Goal: Task Accomplishment & Management: Manage account settings

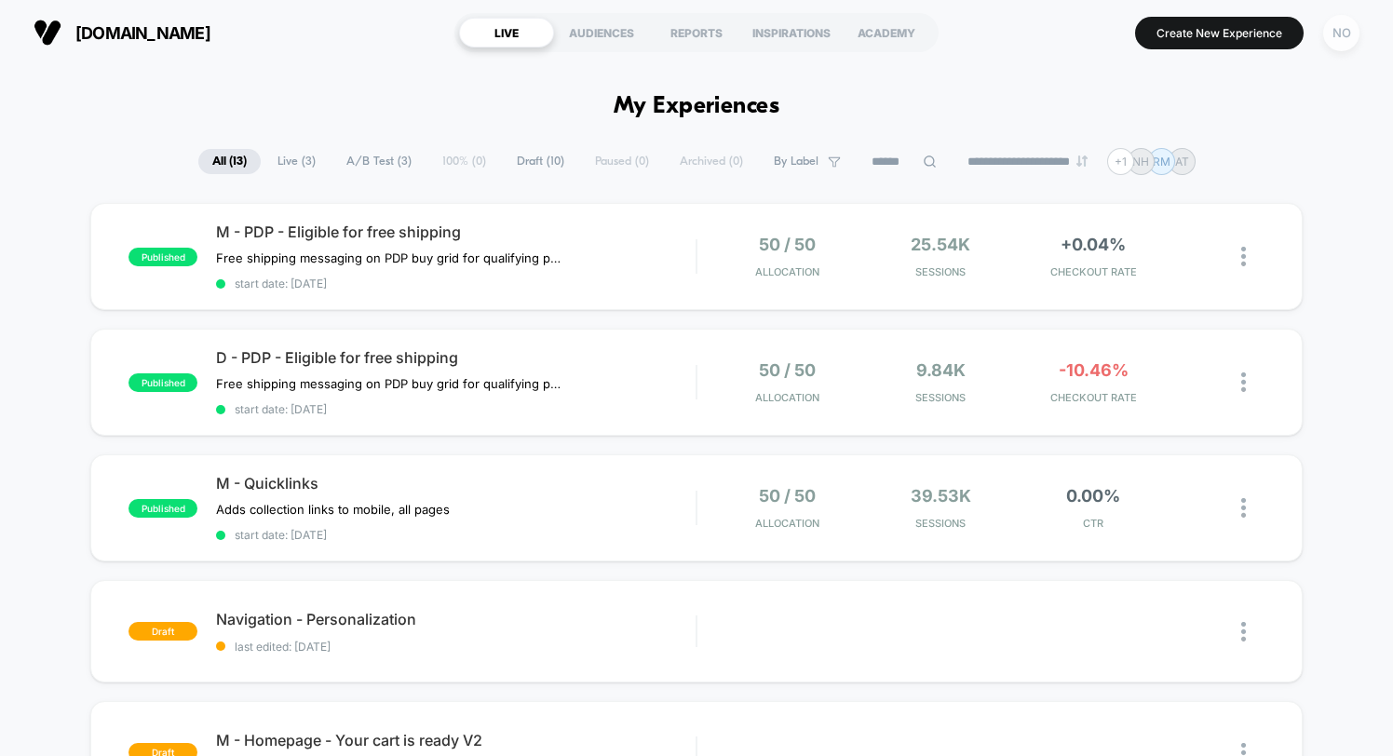
click at [1345, 39] on div "NO" at bounding box center [1341, 33] width 36 height 36
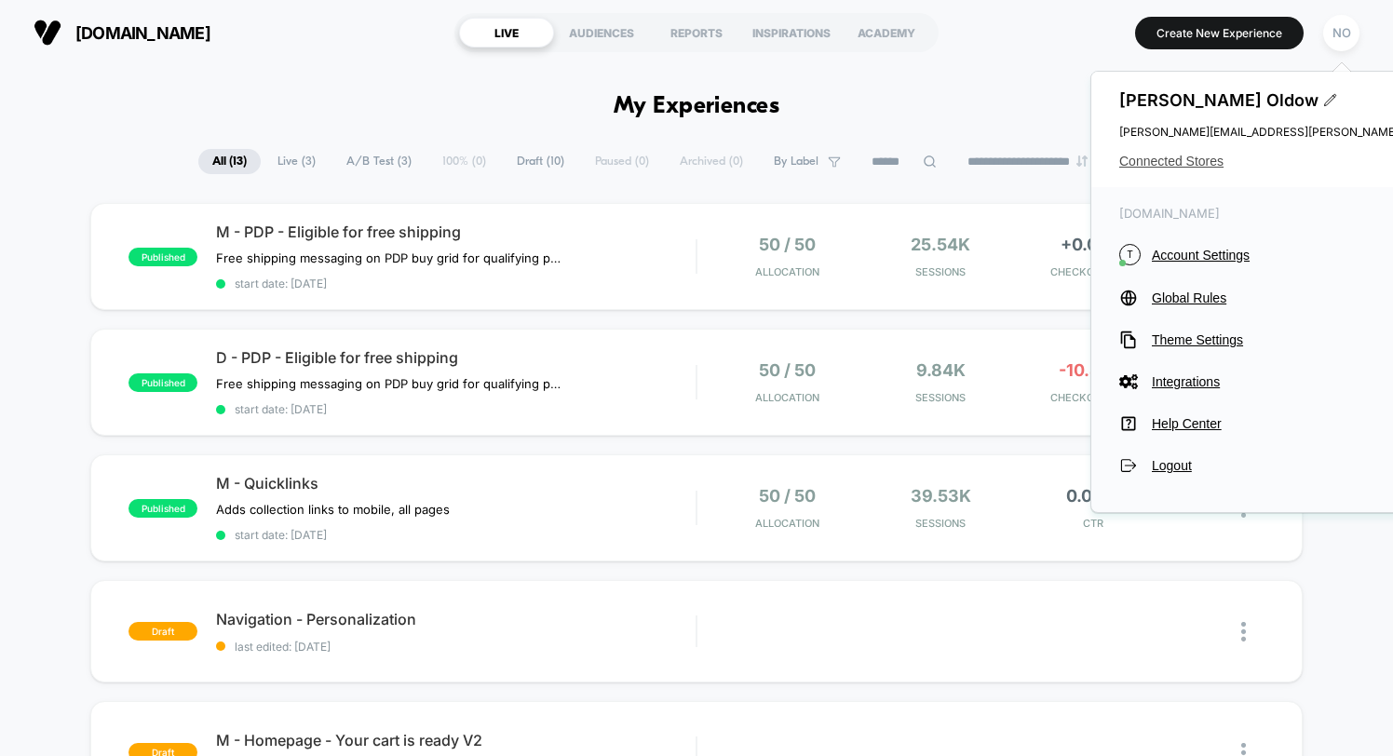
click at [1155, 165] on span "Connected Stores" at bounding box center [1304, 161] width 370 height 15
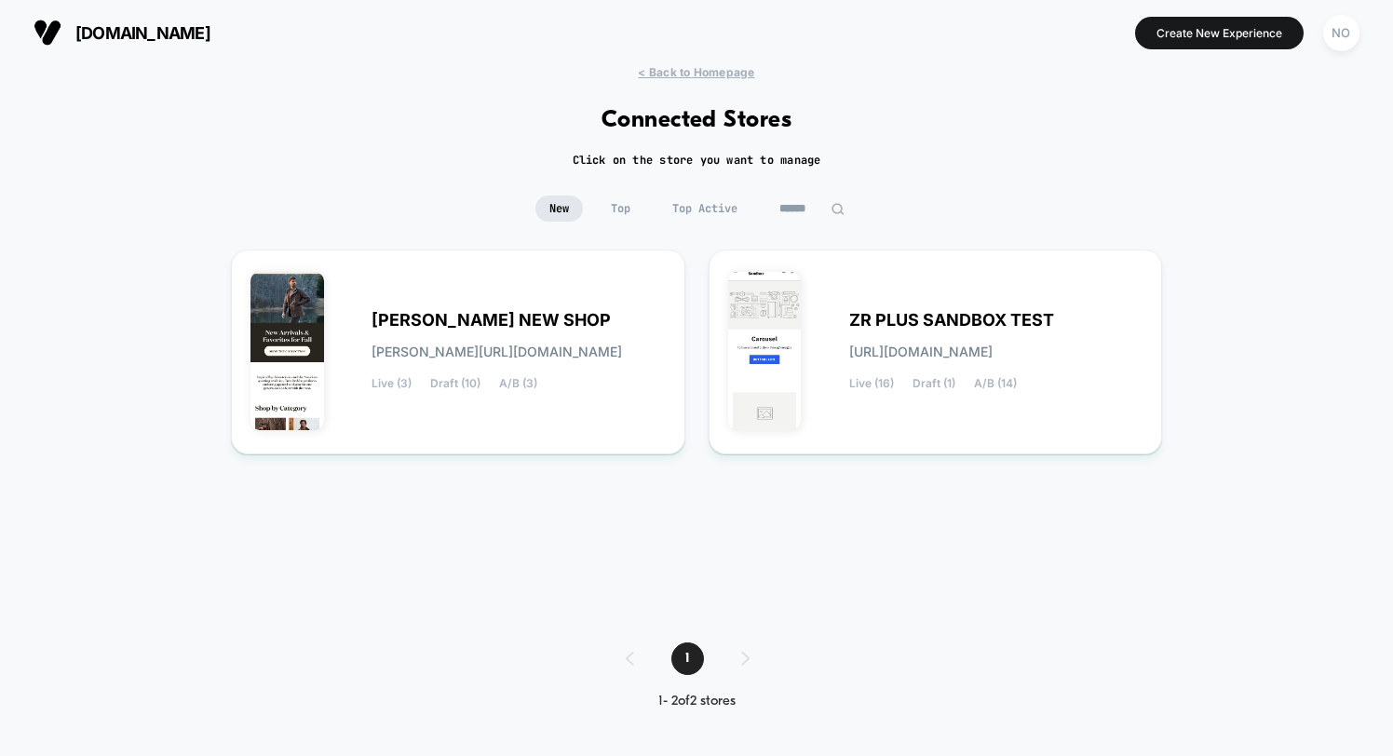
click at [747, 657] on div "1" at bounding box center [697, 659] width 180 height 33
click at [1343, 34] on div "NO" at bounding box center [1341, 33] width 36 height 36
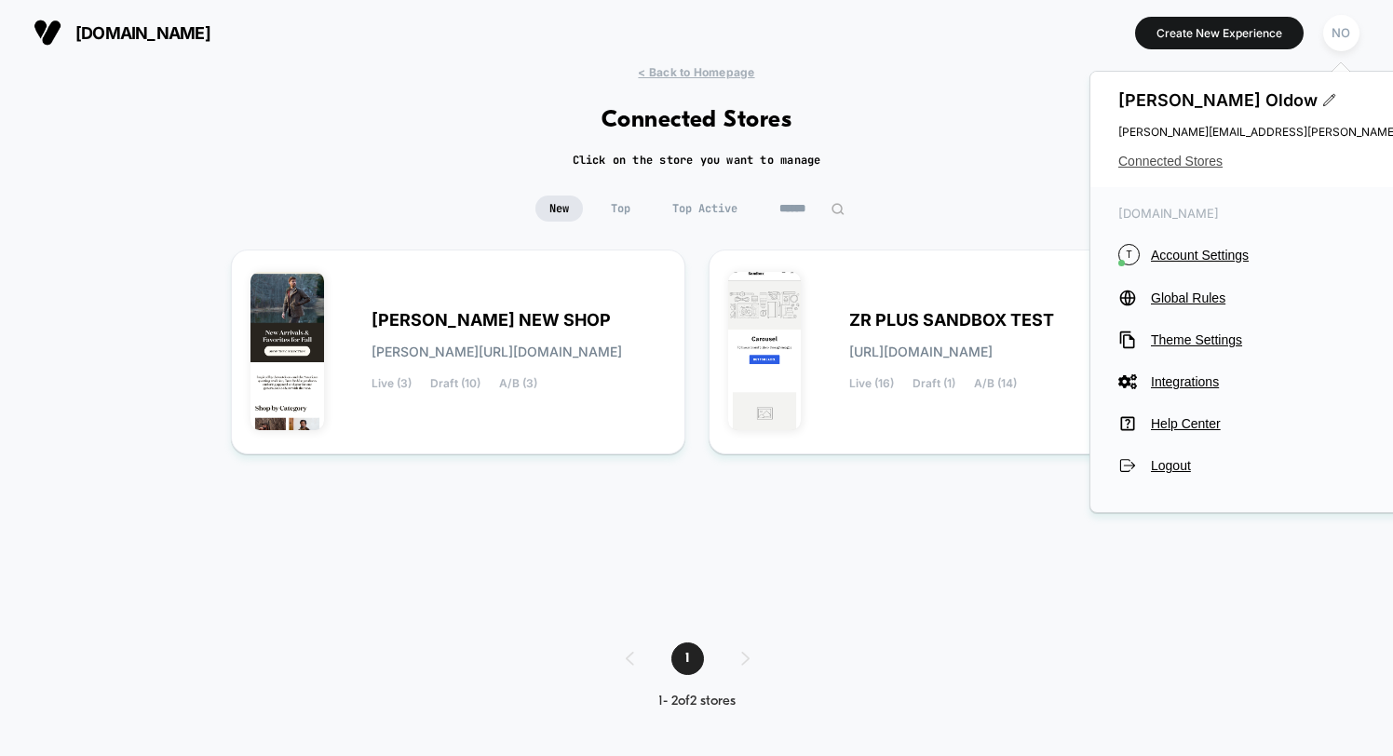
click at [1159, 162] on span "Connected Stores" at bounding box center [1304, 161] width 370 height 15
click at [1178, 468] on span "Logout" at bounding box center [1319, 465] width 337 height 15
